Goal: Information Seeking & Learning: Learn about a topic

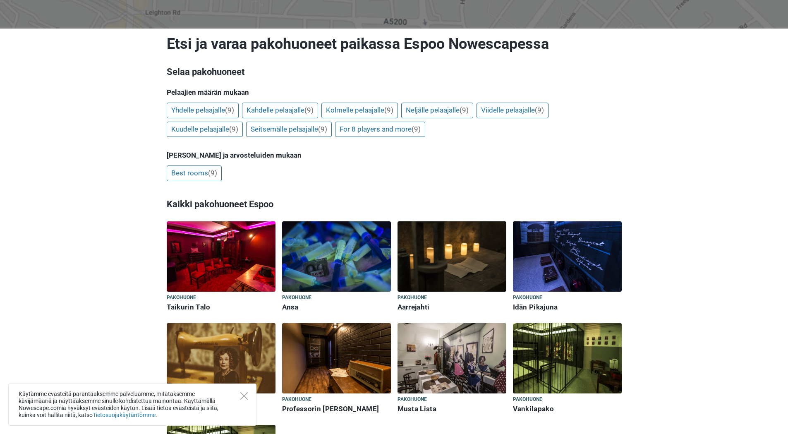
scroll to position [83, 0]
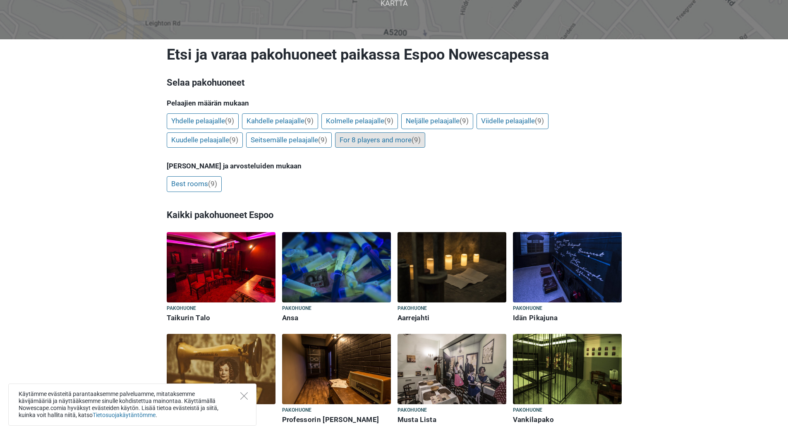
click at [388, 138] on link "For 8 players and more (9)" at bounding box center [380, 140] width 90 height 16
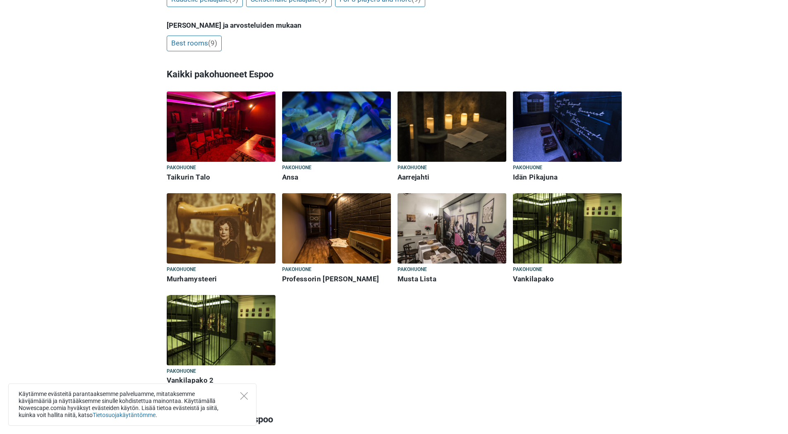
scroll to position [248, 0]
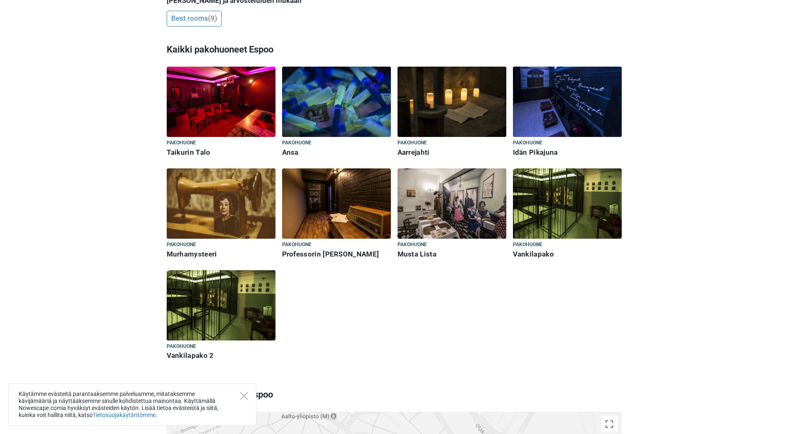
click at [569, 189] on img at bounding box center [567, 203] width 109 height 70
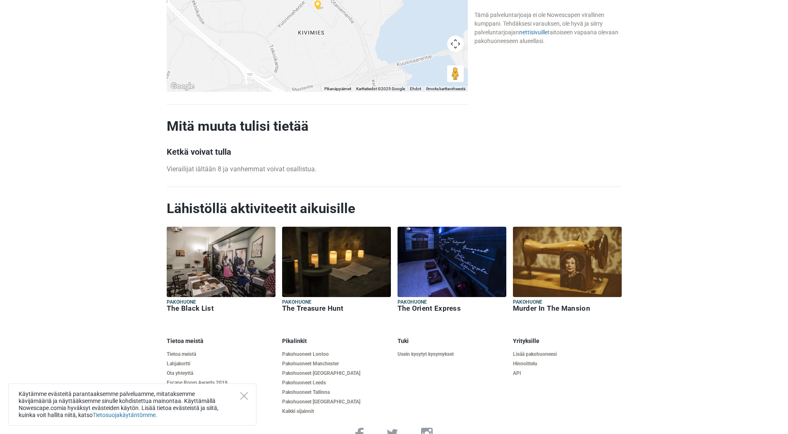
scroll to position [716, 0]
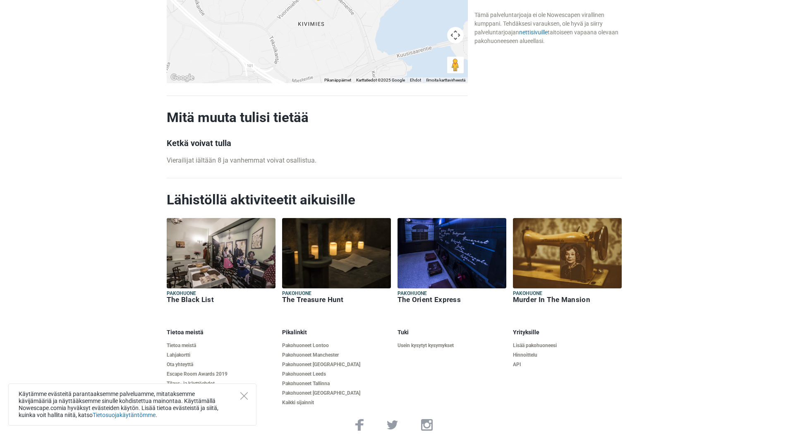
click at [249, 399] on div "Käytämme evästeitä parantaaksemme palveluamme, mitataksemme kävijämääriä ja näy…" at bounding box center [132, 405] width 248 height 42
click at [242, 399] on icon "Close" at bounding box center [243, 395] width 7 height 7
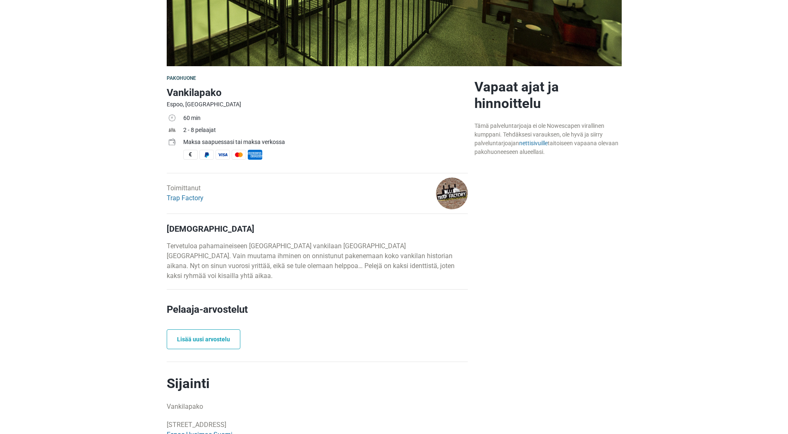
scroll to position [136, 0]
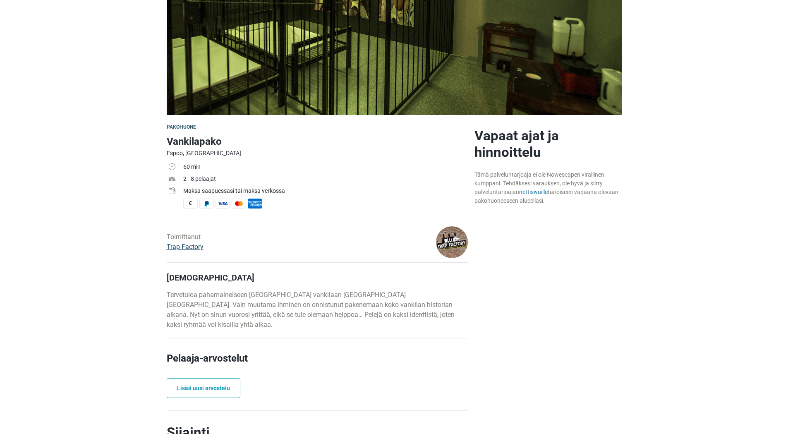
click at [182, 249] on link "Trap Factory" at bounding box center [185, 247] width 37 height 8
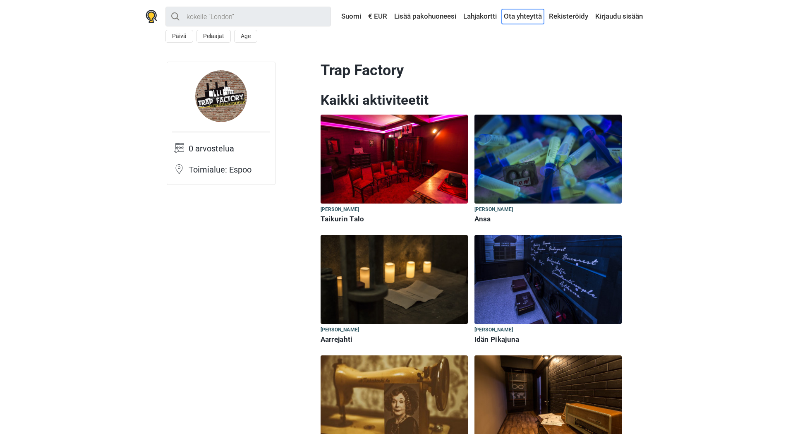
click at [537, 17] on link "Ota yhteyttä" at bounding box center [523, 16] width 42 height 15
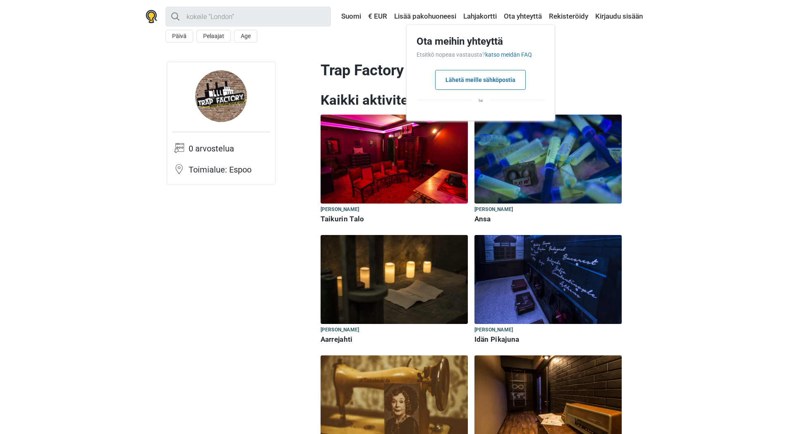
click at [604, 75] on h1 "Trap Factory" at bounding box center [471, 71] width 301 height 18
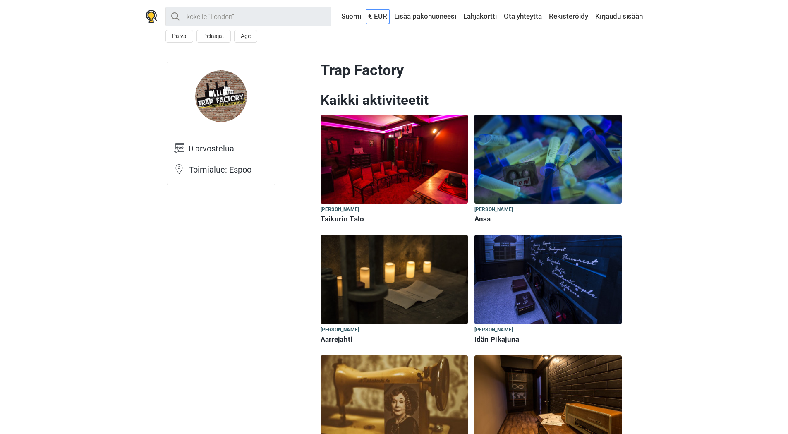
click at [380, 19] on link "€ EUR" at bounding box center [377, 16] width 23 height 15
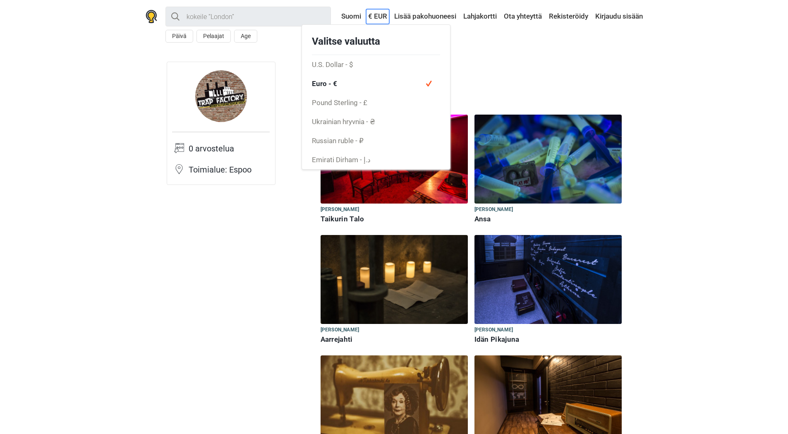
click at [380, 19] on link "€ EUR" at bounding box center [377, 16] width 23 height 15
